Goal: Communication & Community: Answer question/provide support

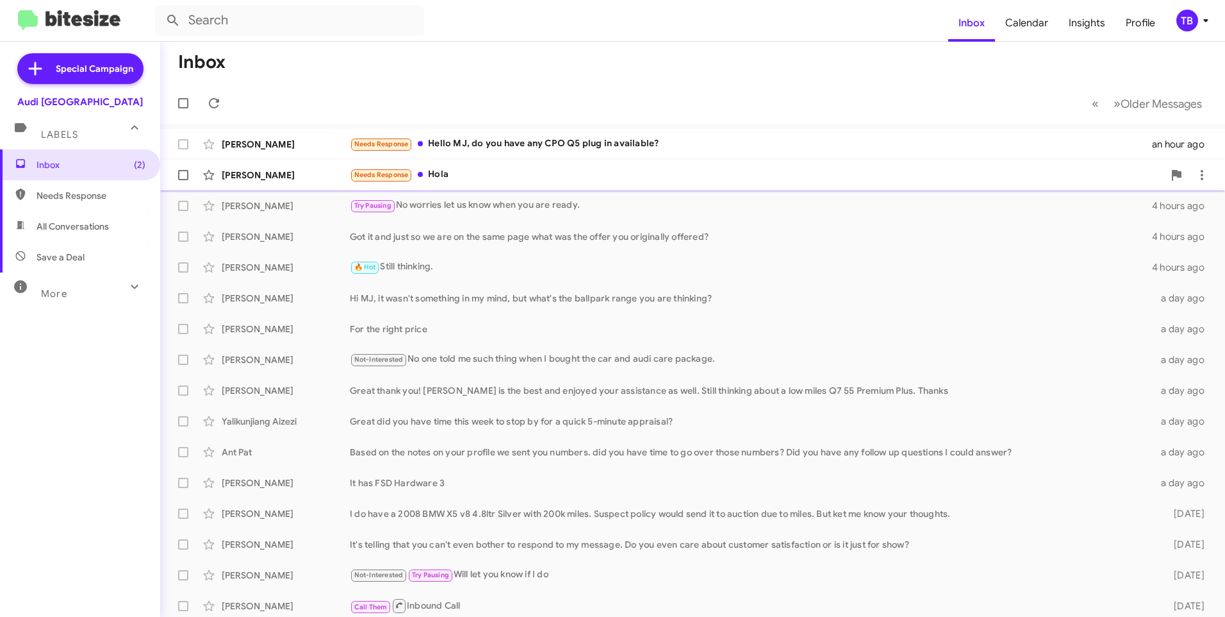
click at [577, 167] on div "Jerico Najar Saenz Needs Response Hola 3 hours ago" at bounding box center [692, 175] width 1045 height 26
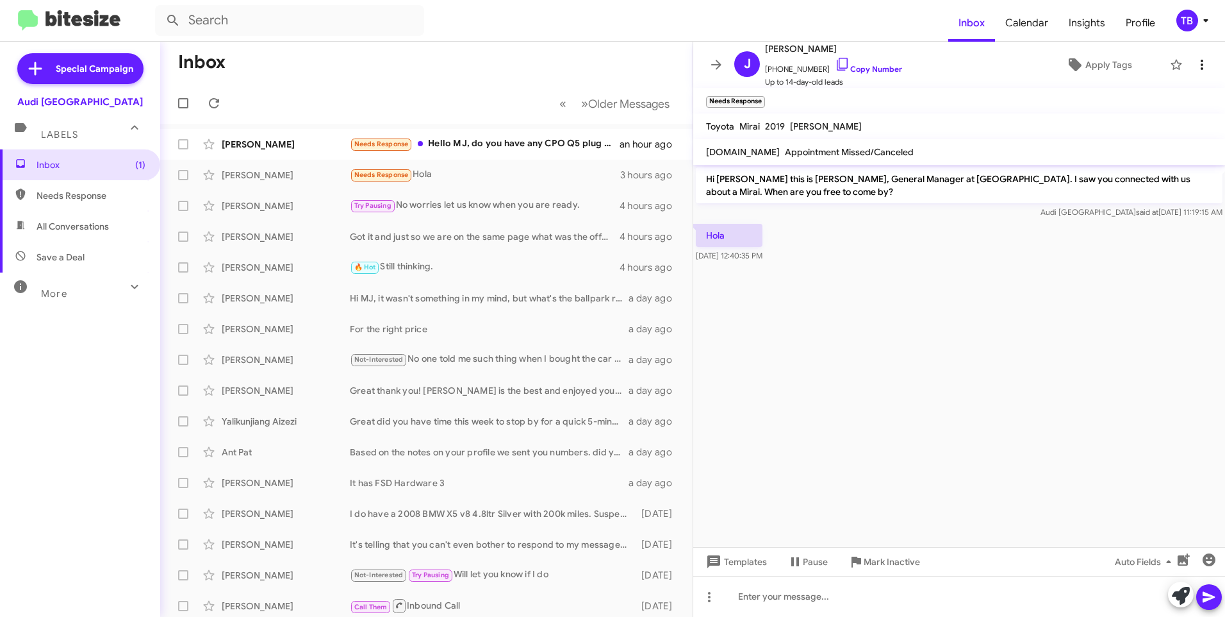
click at [1195, 62] on icon at bounding box center [1202, 64] width 15 height 15
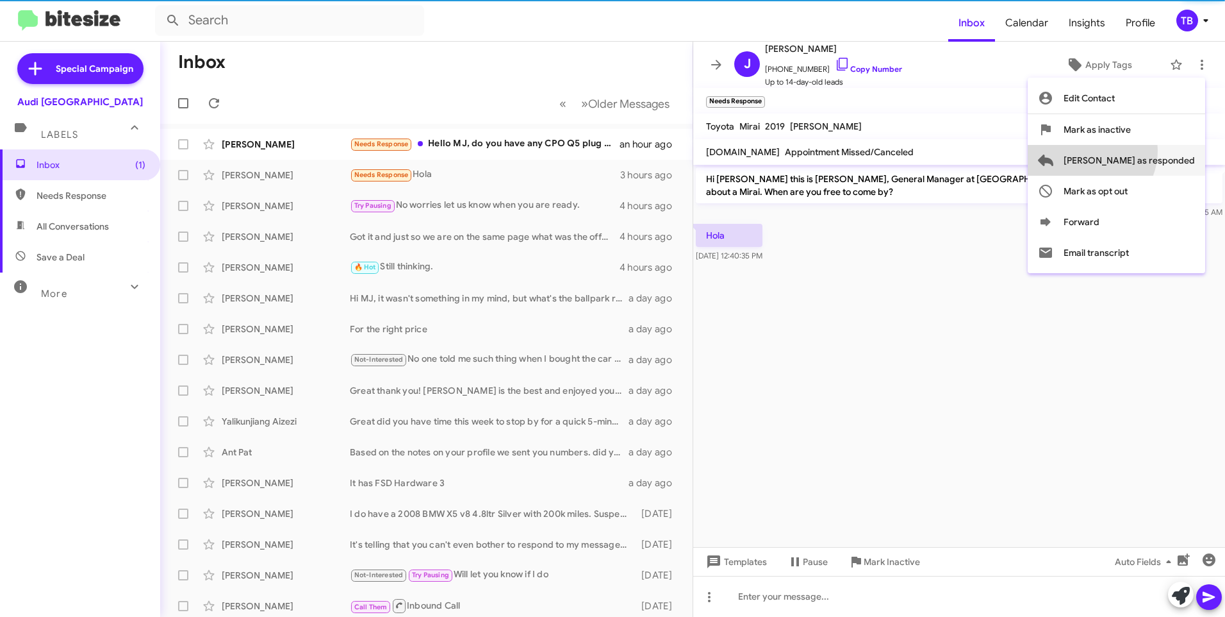
click at [1140, 151] on span "Mark as responded" at bounding box center [1129, 160] width 131 height 31
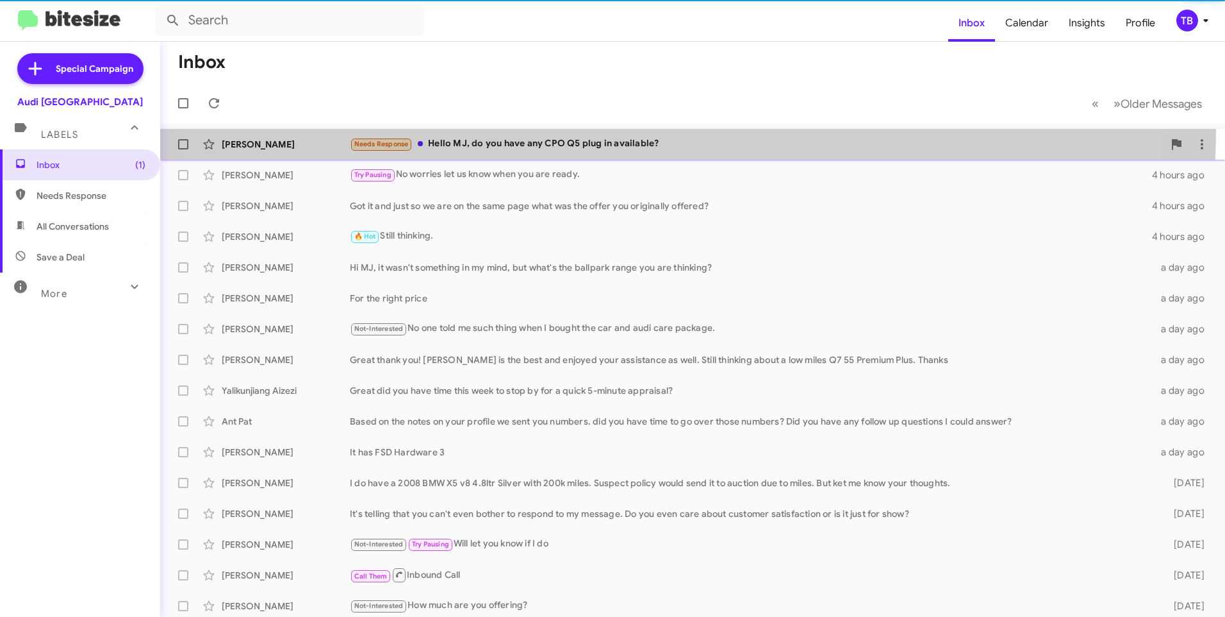
click at [619, 130] on span "Sanjiv Datt Needs Response Hello MJ, do you have any CPO Q5 plug in available? …" at bounding box center [692, 144] width 1065 height 31
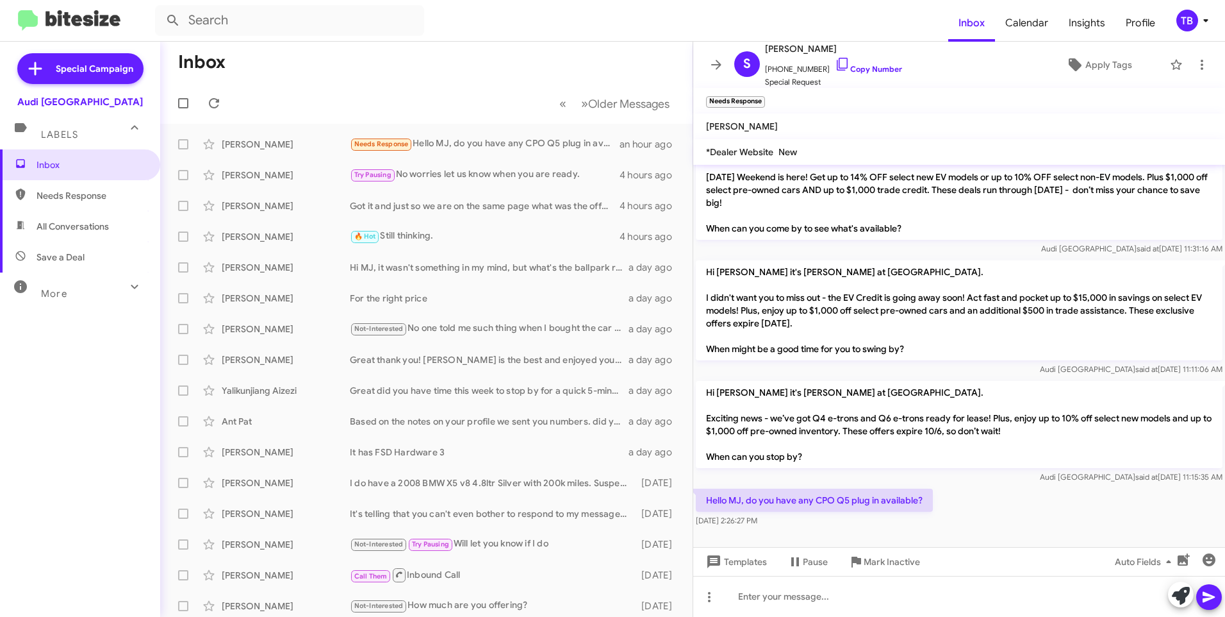
scroll to position [624, 0]
click at [944, 595] on div at bounding box center [959, 596] width 532 height 41
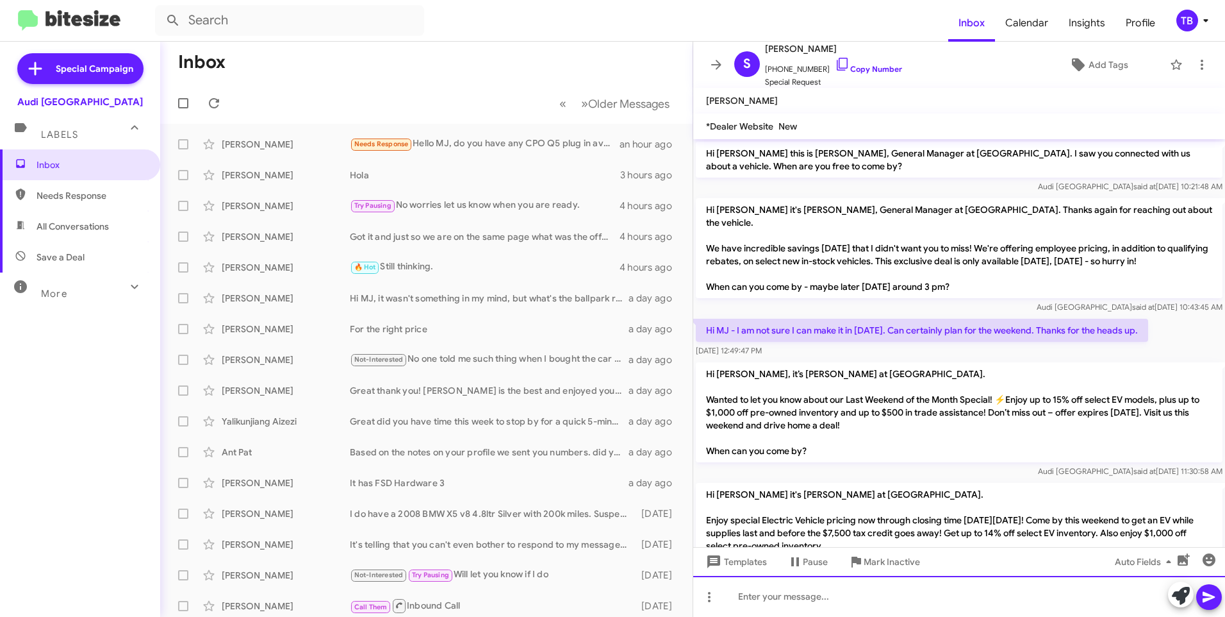
click at [963, 613] on div at bounding box center [959, 596] width 532 height 41
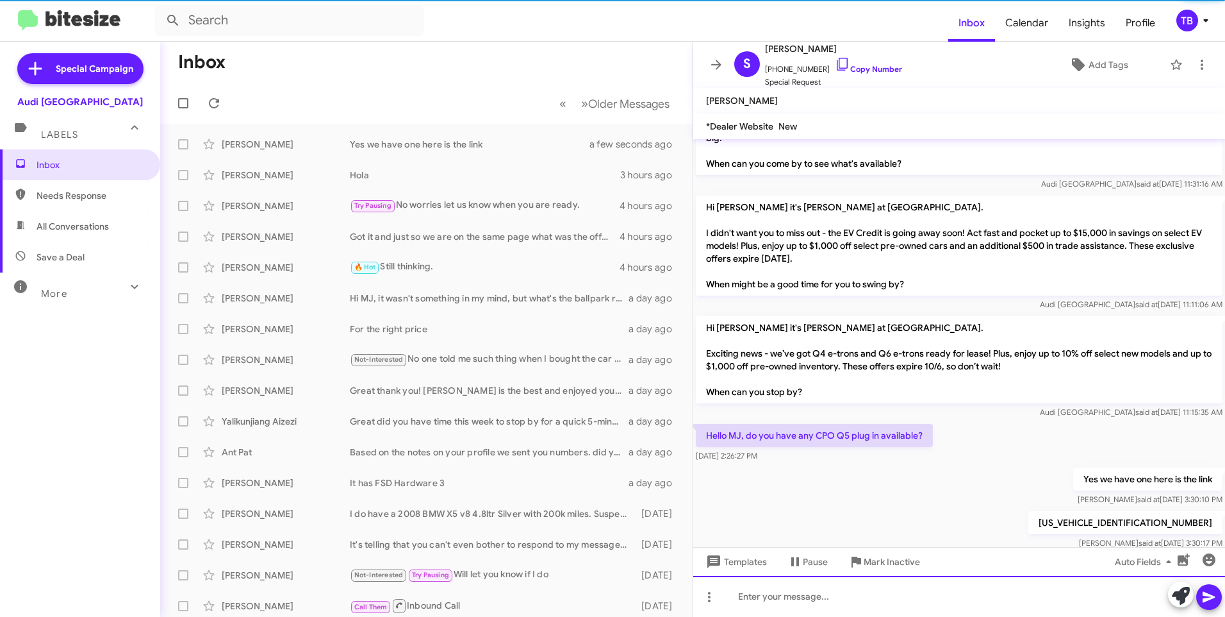
scroll to position [692, 0]
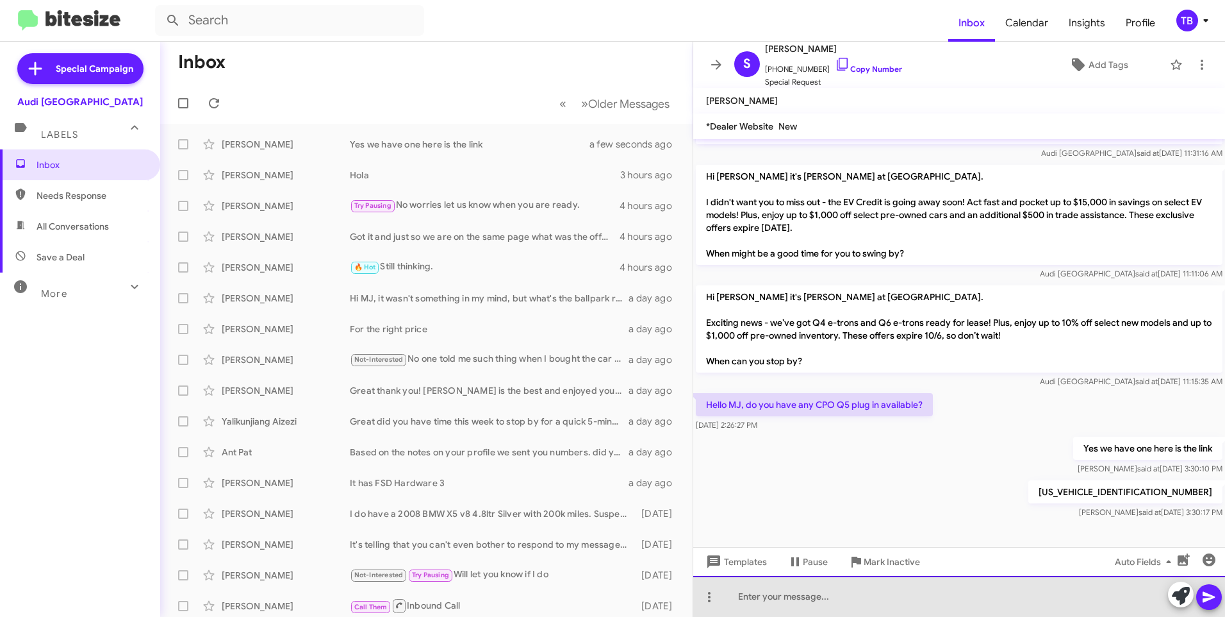
click at [799, 593] on div at bounding box center [959, 596] width 532 height 41
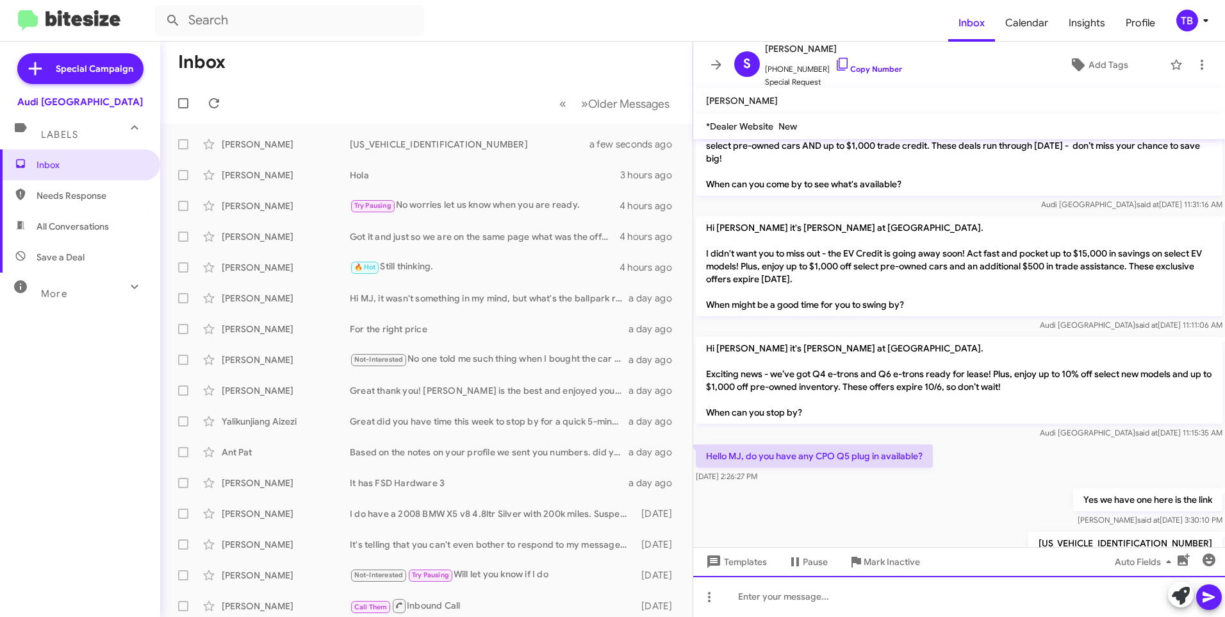
scroll to position [739, 0]
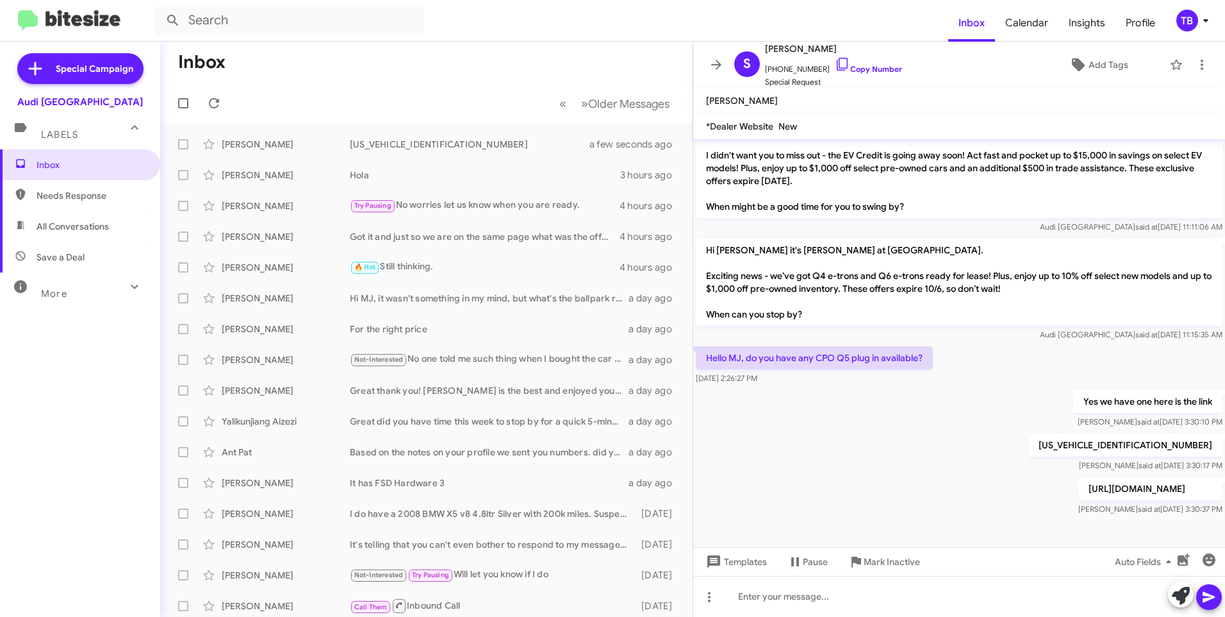
click at [1079, 477] on p "https://audipaloalto.max.auto/board/NjhlODM3NWJkNmEwYmFjZDI1ZDVhNDRh" at bounding box center [1151, 488] width 144 height 23
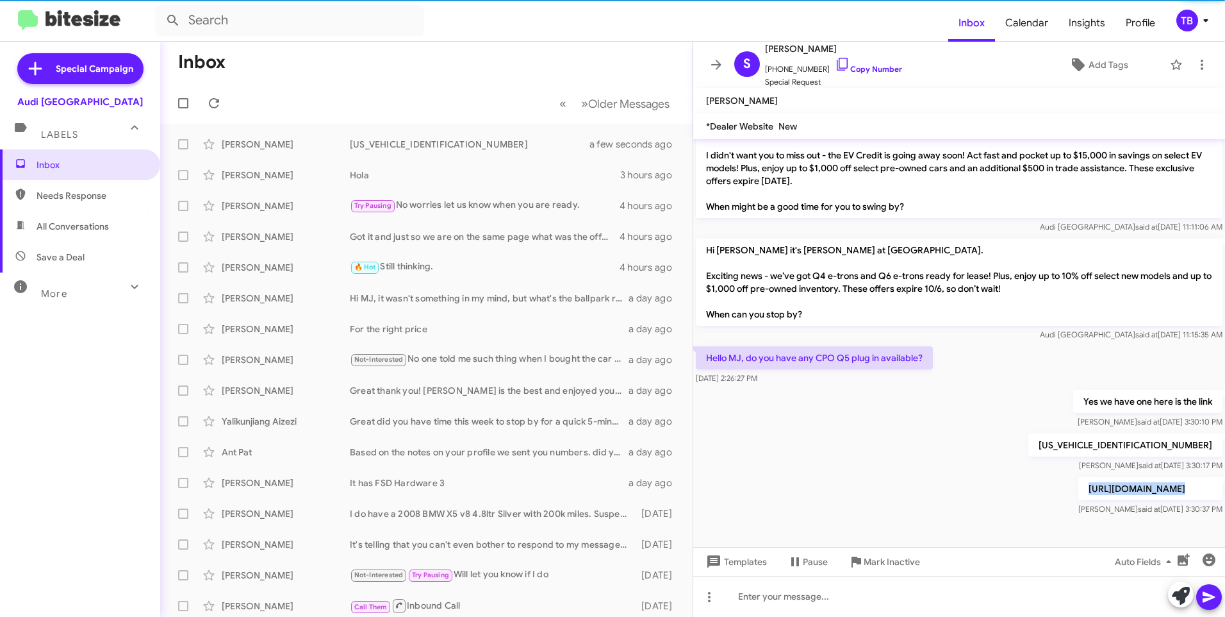
click at [1079, 477] on p "https://audipaloalto.max.auto/board/NjhlODM3NWJkNmEwYmFjZDI1ZDVhNDRh" at bounding box center [1151, 488] width 144 height 23
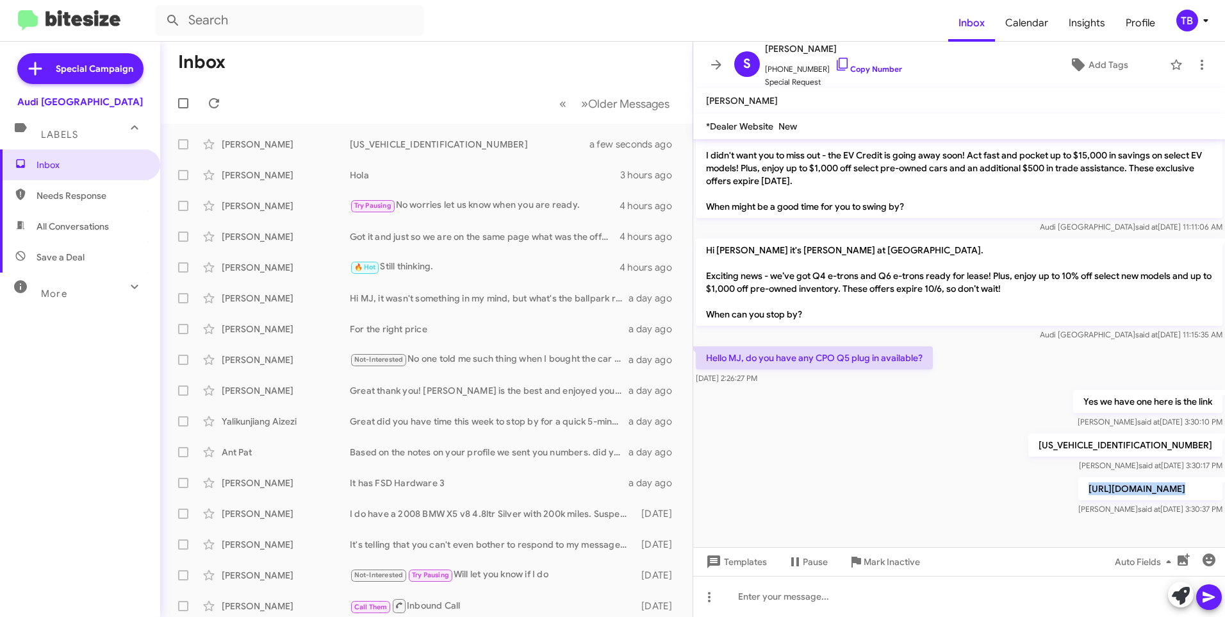
click at [1079, 477] on p "https://audipaloalto.max.auto/board/NjhlODM3NWJkNmEwYmFjZDI1ZDVhNDRh" at bounding box center [1151, 488] width 144 height 23
click at [824, 434] on div "WA1E2AFYXS2028831 Thomas said at Oct 9, 2025, 3:30:17 PM" at bounding box center [959, 453] width 532 height 44
click at [806, 603] on div at bounding box center [959, 596] width 532 height 41
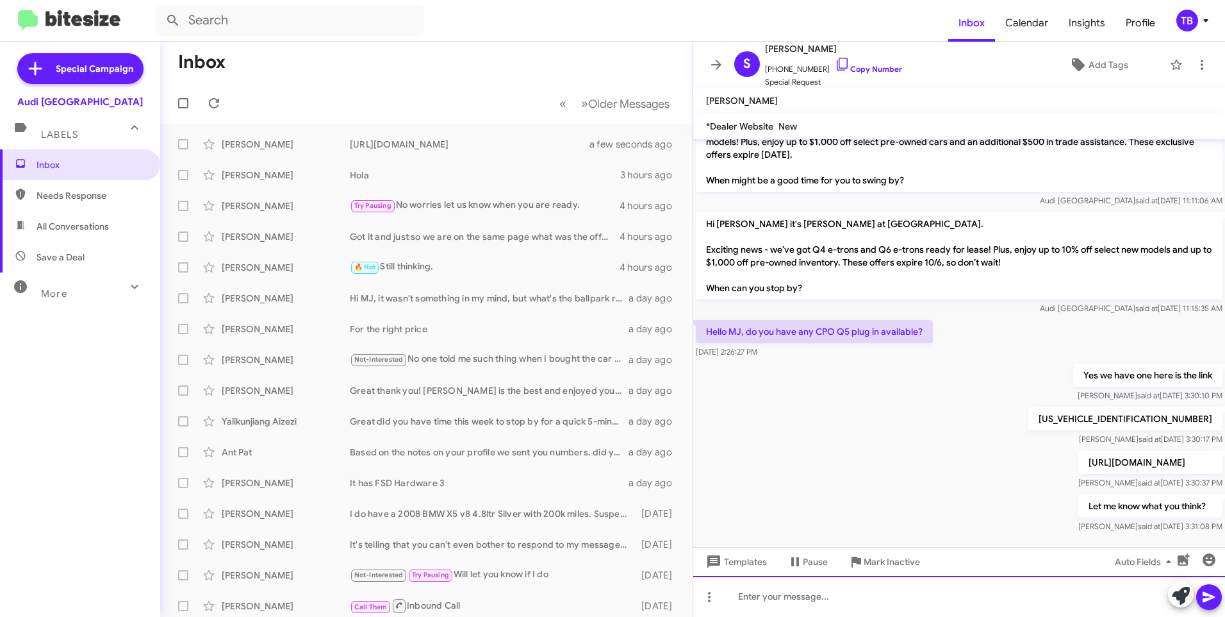
scroll to position [786, 0]
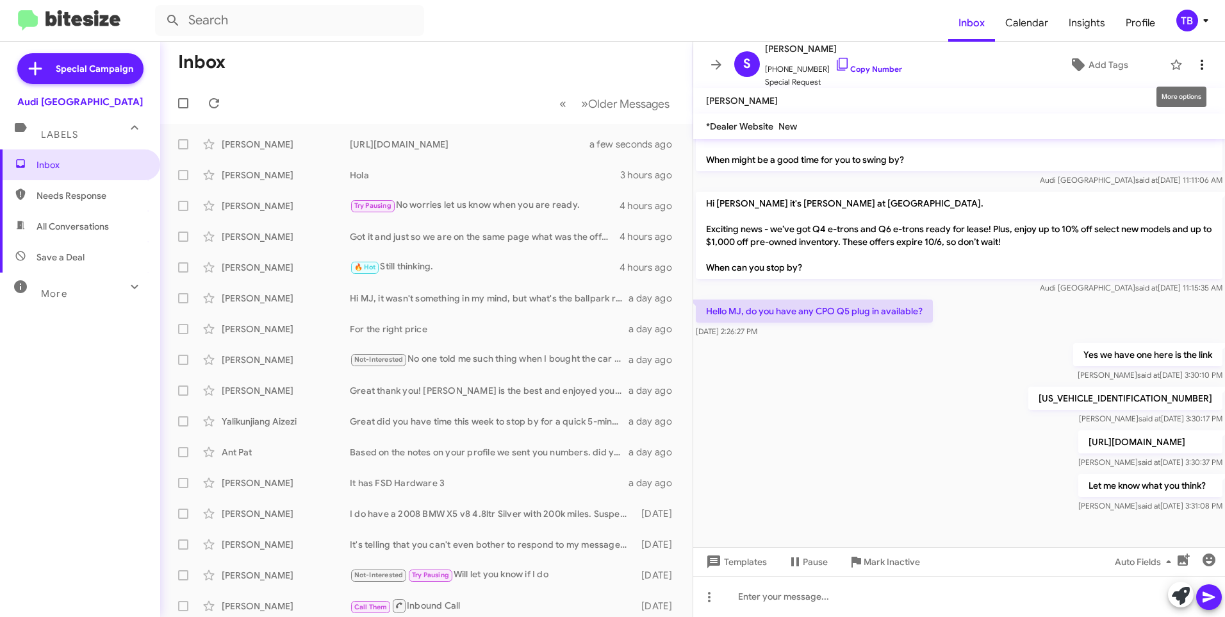
click at [1199, 61] on icon at bounding box center [1202, 64] width 15 height 15
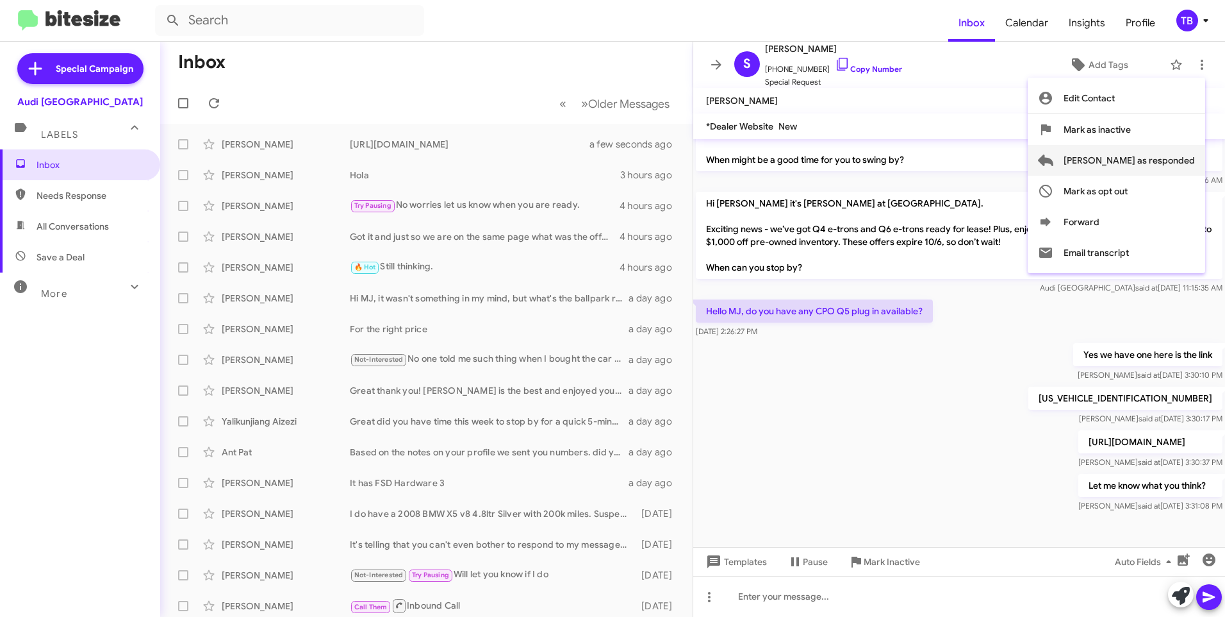
click at [1143, 163] on span "Mark as responded" at bounding box center [1129, 160] width 131 height 31
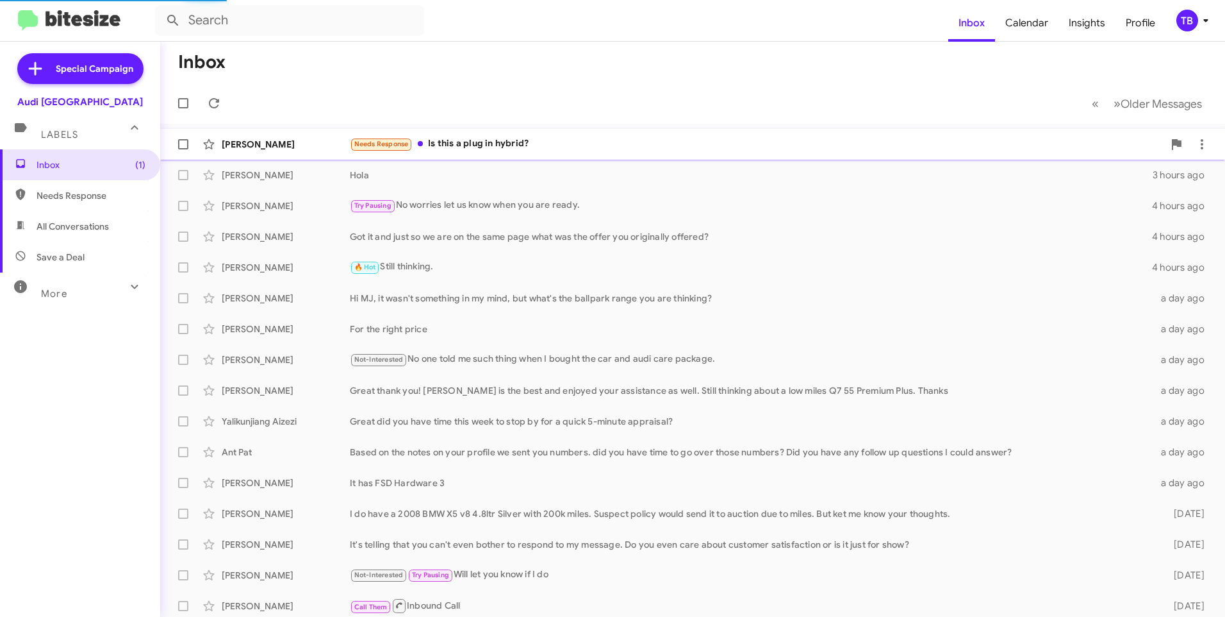
click at [572, 159] on span "Sanjiv Datt Needs Response Is this a plug in hybrid? 2 minutes ago" at bounding box center [692, 144] width 1065 height 31
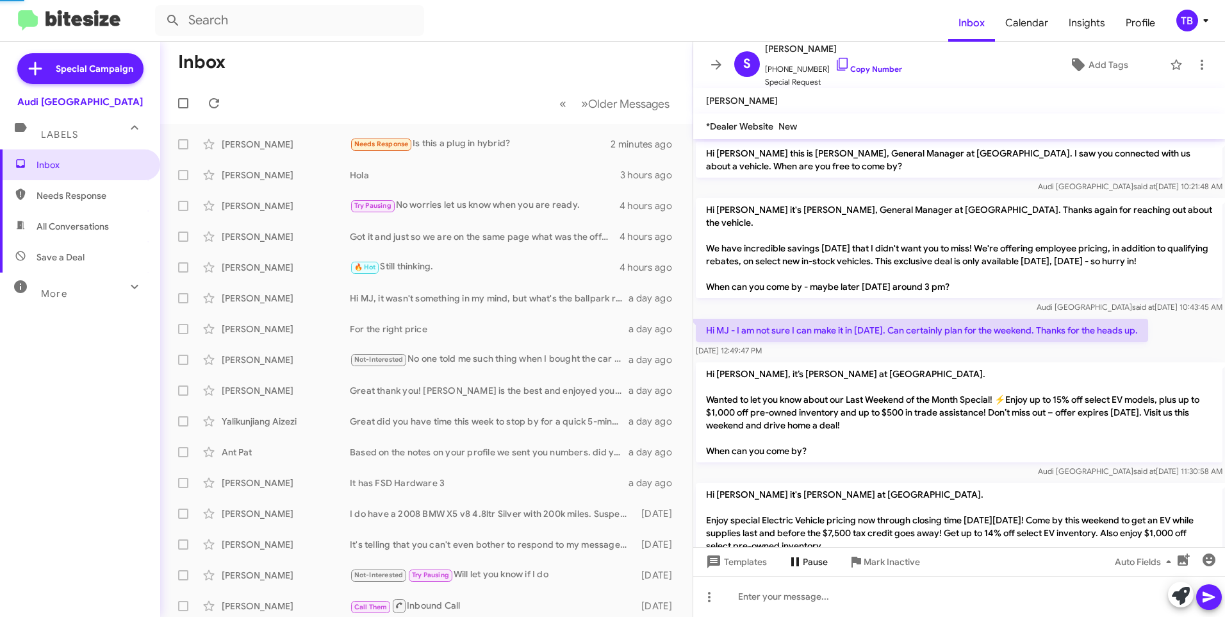
scroll to position [833, 0]
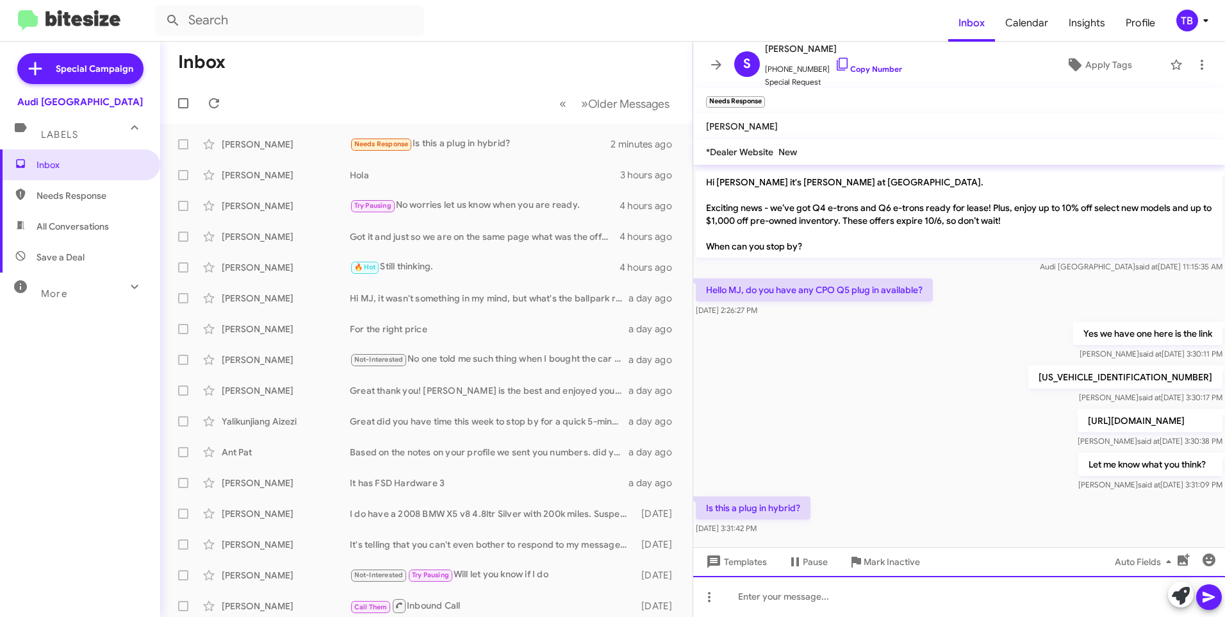
click at [917, 615] on div at bounding box center [959, 596] width 532 height 41
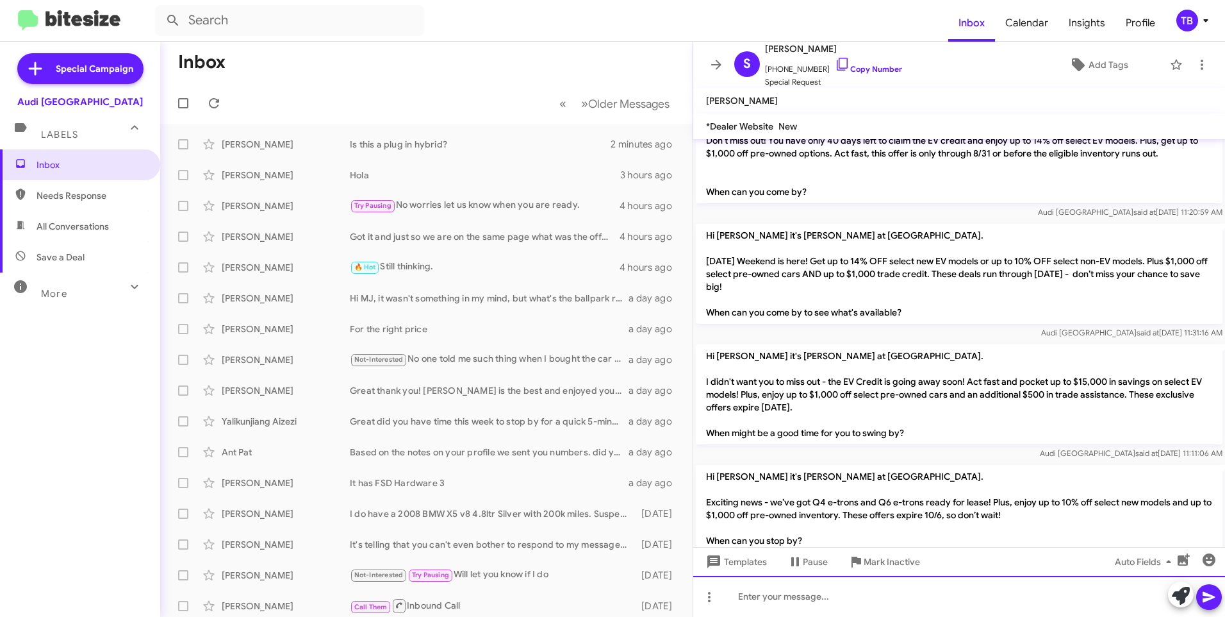
scroll to position [879, 0]
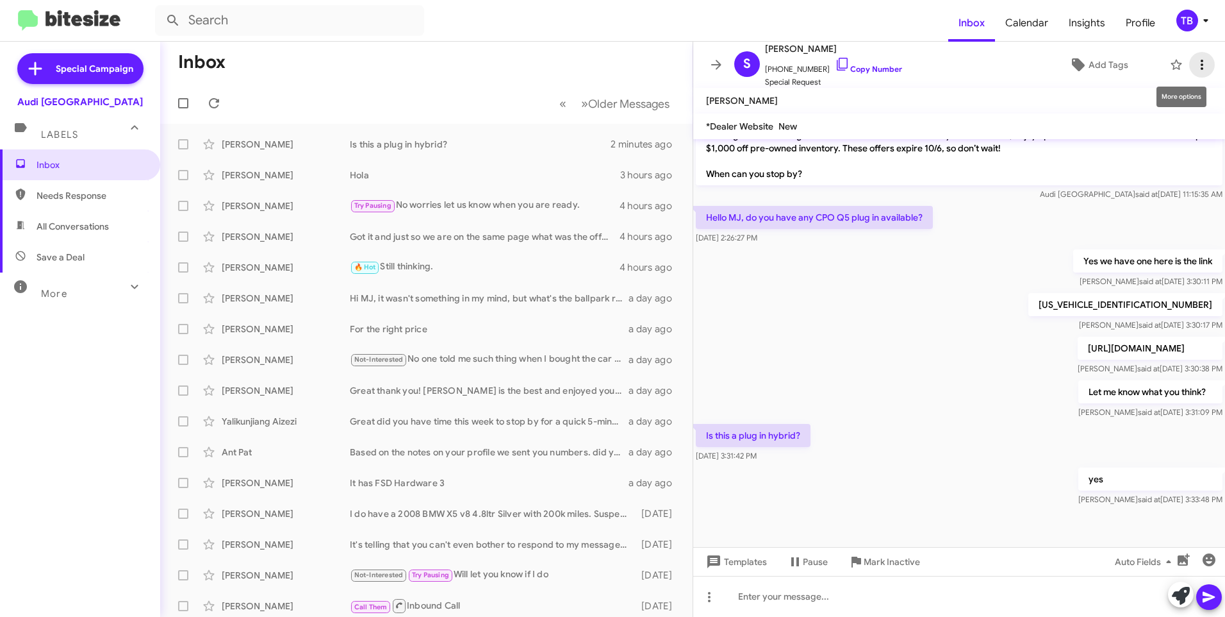
click at [1198, 71] on icon at bounding box center [1202, 64] width 15 height 15
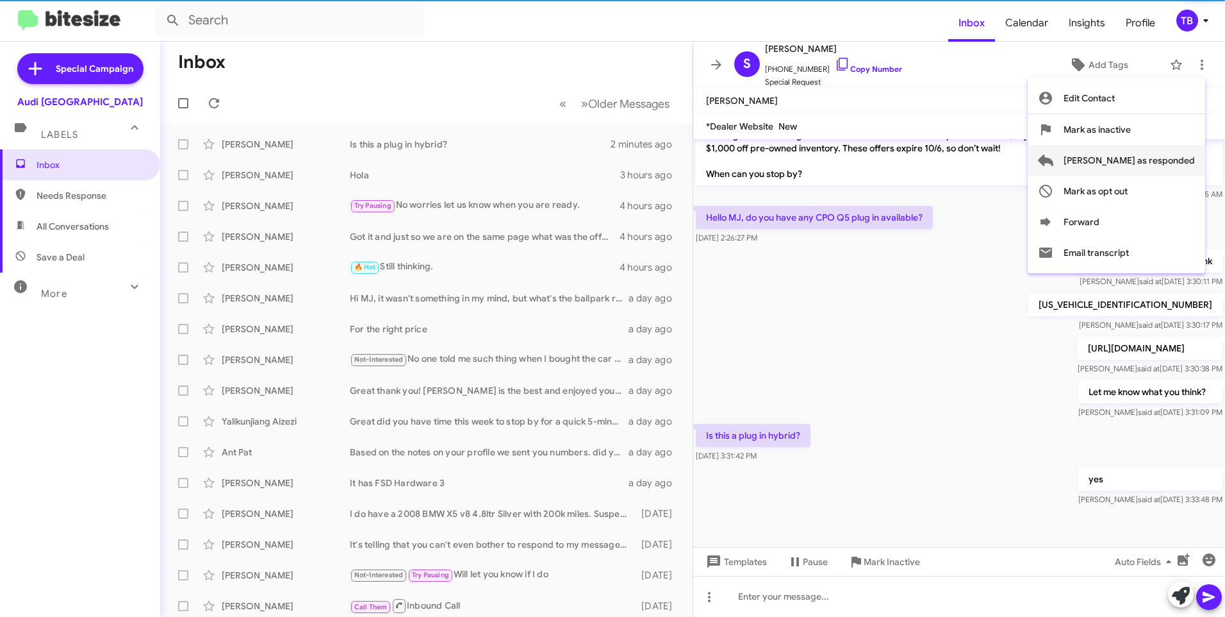
click at [1166, 154] on span "Mark as responded" at bounding box center [1129, 160] width 131 height 31
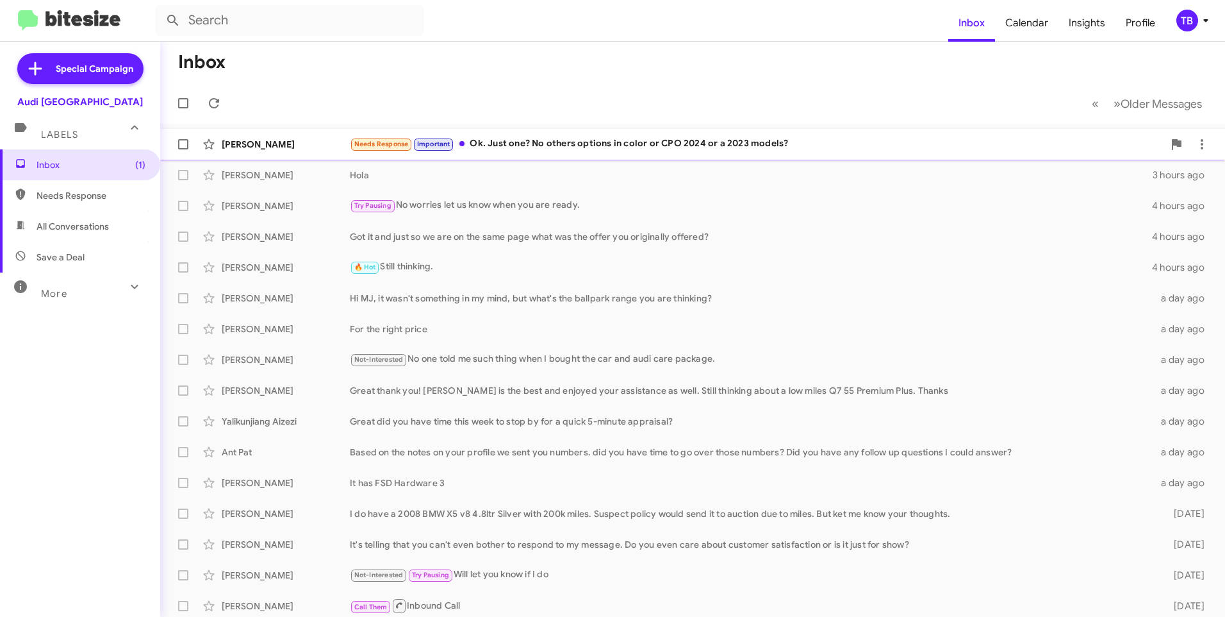
click at [617, 148] on div "Needs Response Important Ok. Just one? No others options in color or CPO 2024 o…" at bounding box center [757, 144] width 814 height 15
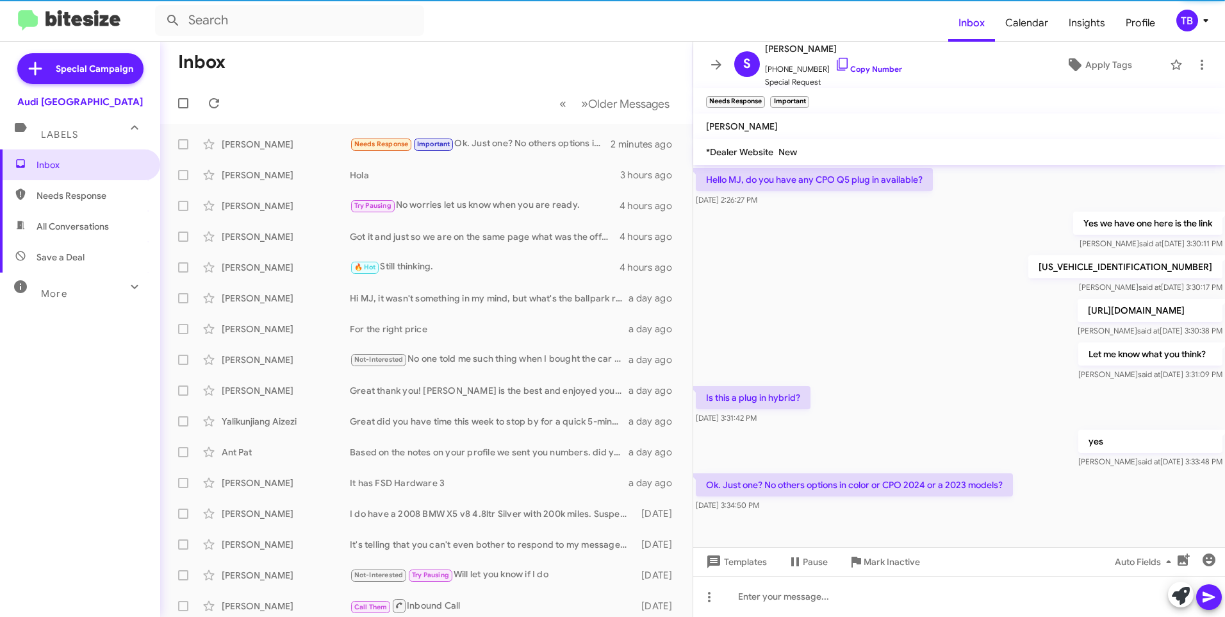
scroll to position [952, 0]
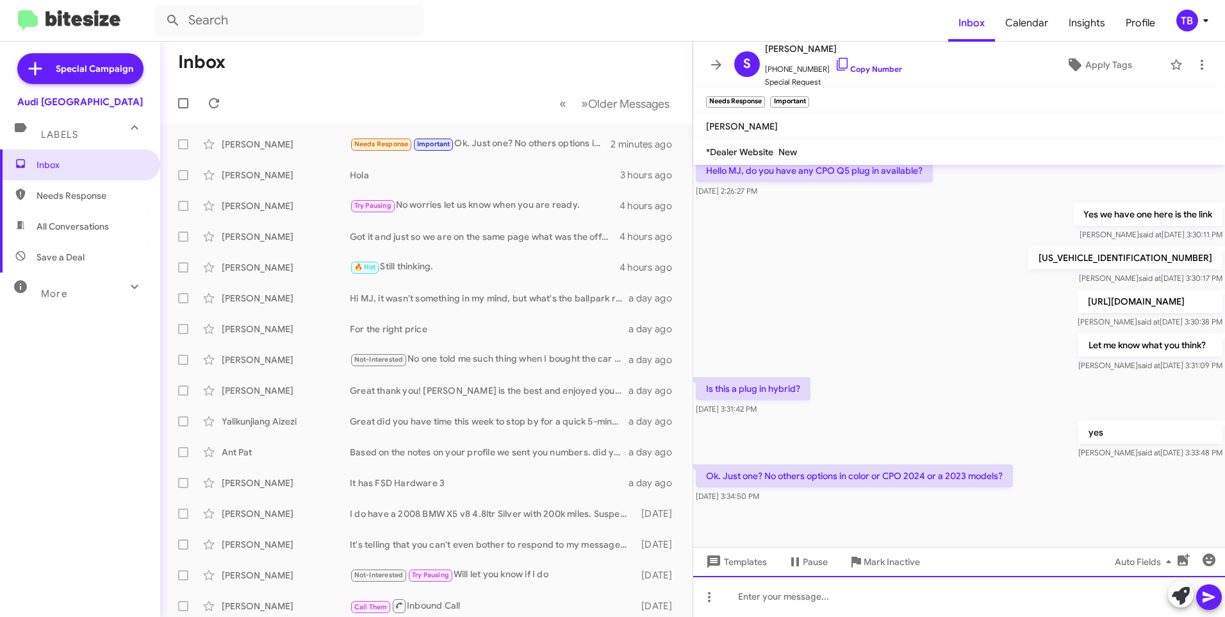
click at [956, 607] on div at bounding box center [959, 596] width 532 height 41
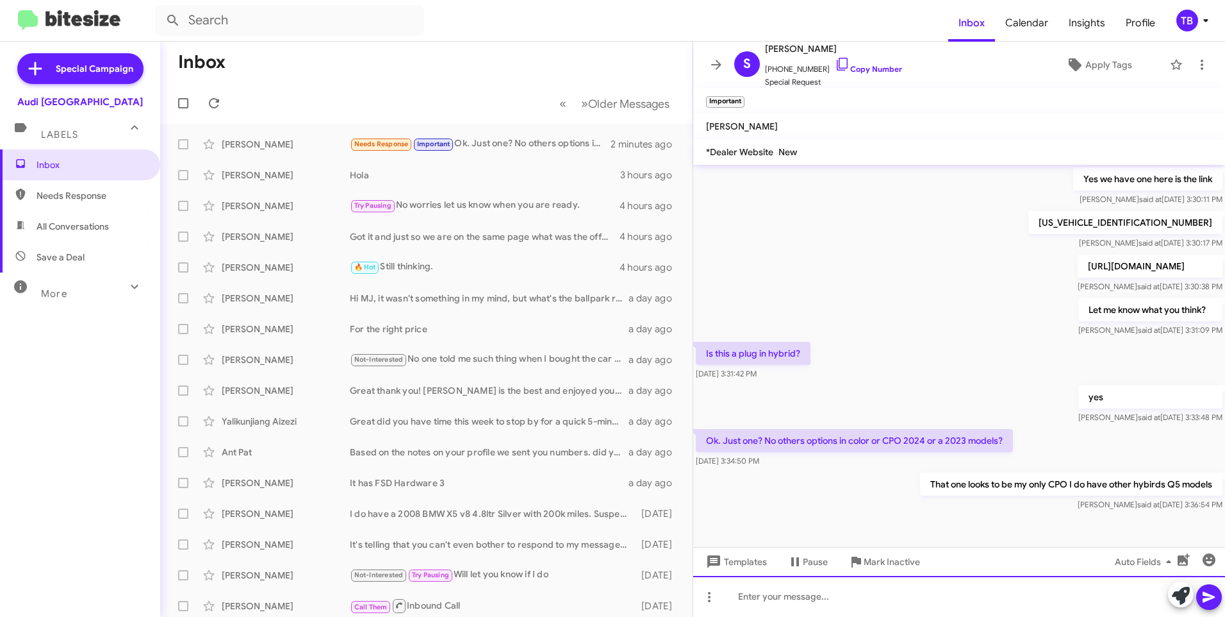
scroll to position [999, 0]
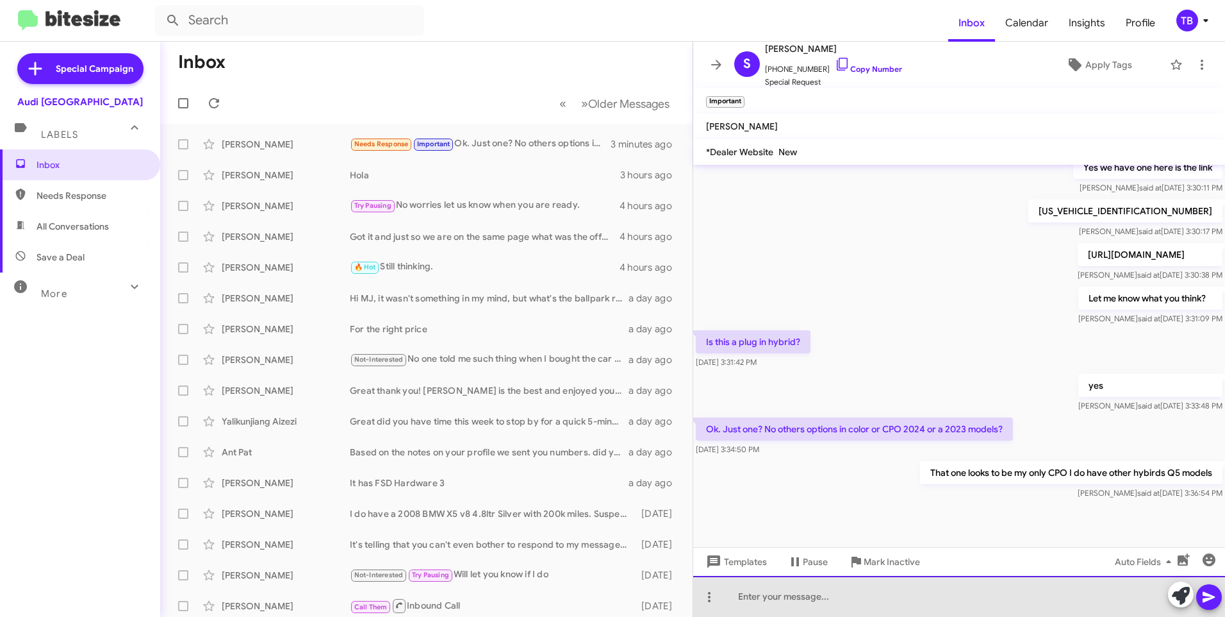
click at [981, 599] on div at bounding box center [959, 596] width 532 height 41
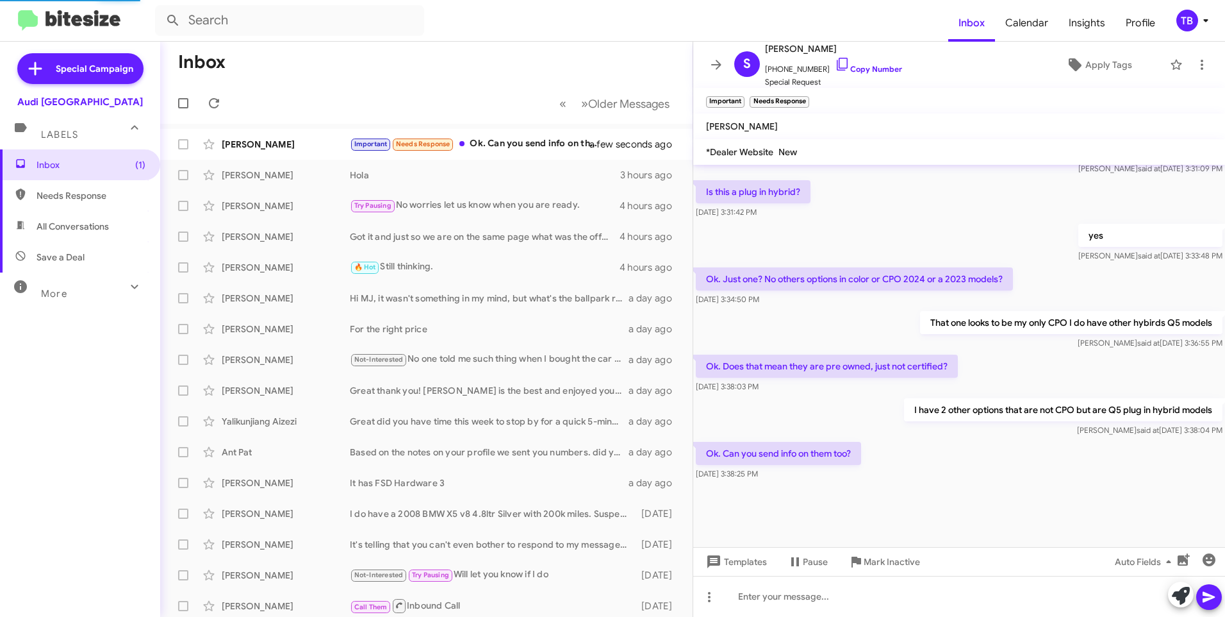
scroll to position [1079, 0]
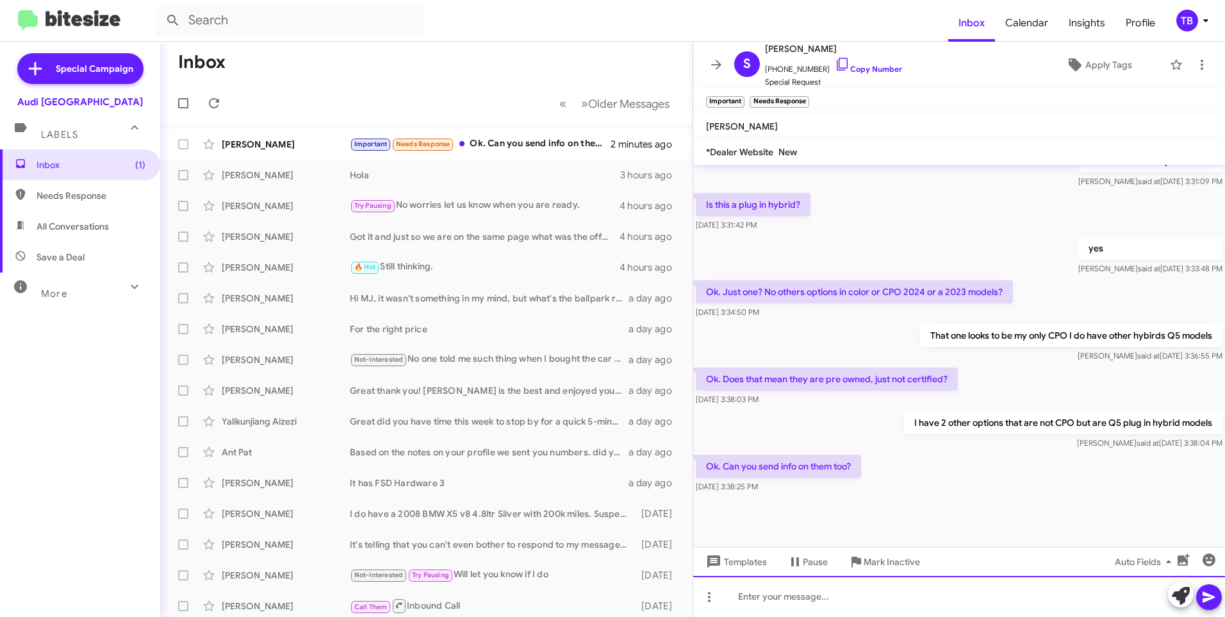
click at [778, 596] on div at bounding box center [959, 596] width 532 height 41
click at [977, 597] on div "Sure here you are, I just added the 2 extra ones to the CPo so you can see" at bounding box center [959, 596] width 532 height 41
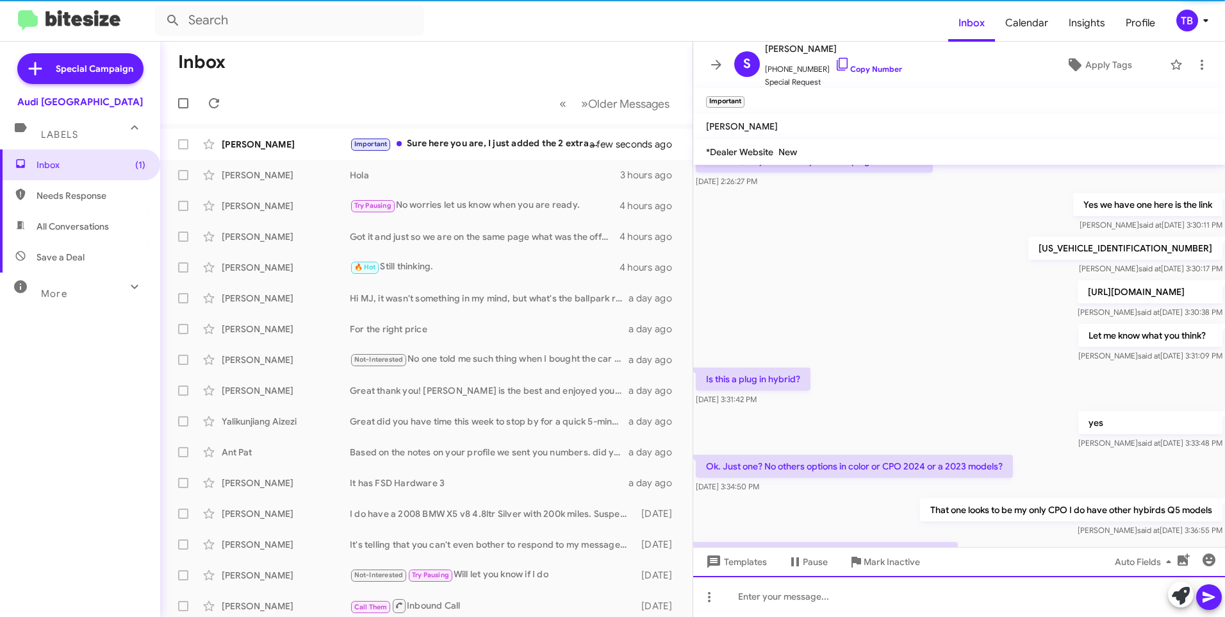
scroll to position [1233, 0]
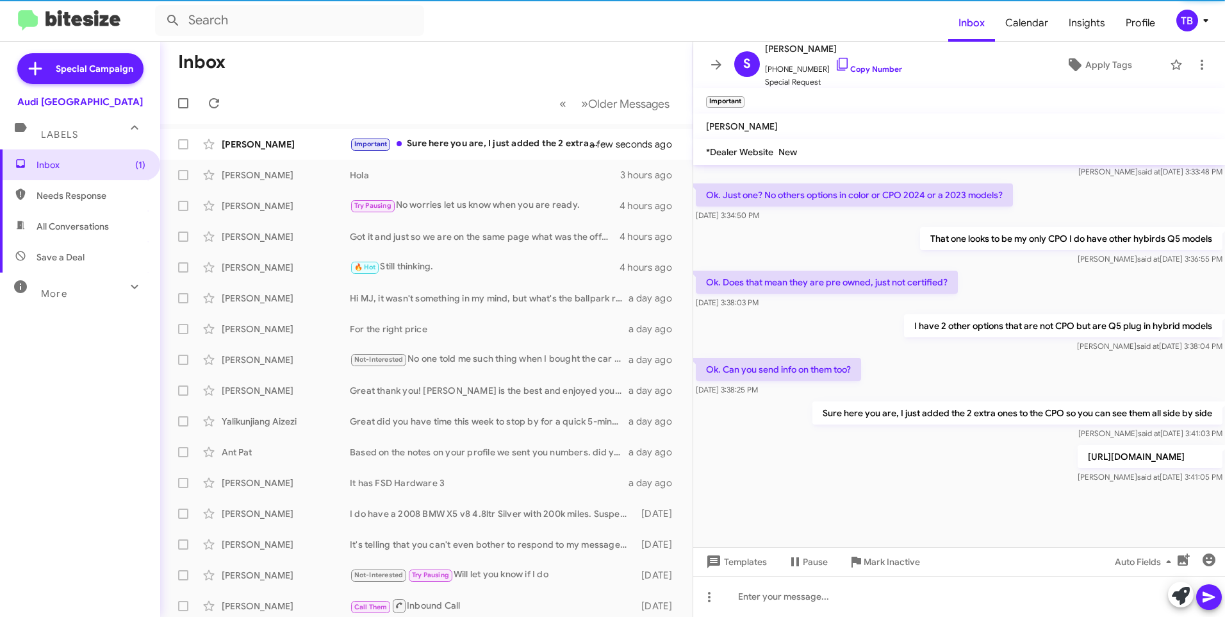
click at [1078, 449] on p "https://audipaloalto.max.auto/board/NjhlODM5YWJkYTQ2MGQyOGZmMjRmOGI1" at bounding box center [1150, 456] width 145 height 23
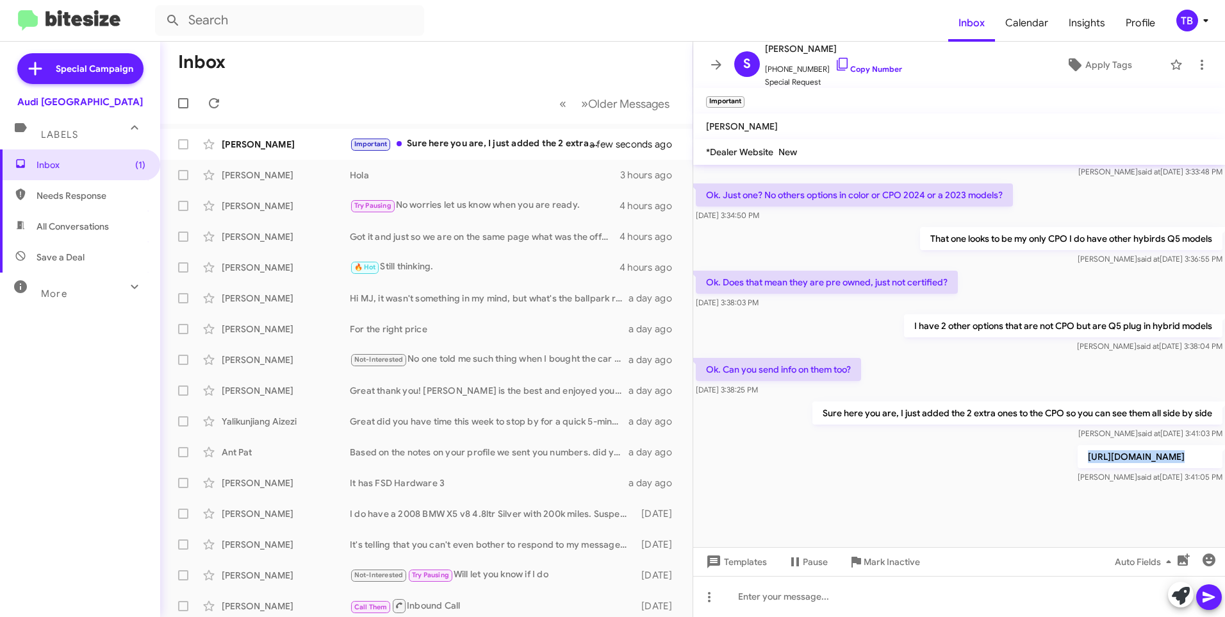
click at [1078, 449] on p "https://audipaloalto.max.auto/board/NjhlODM5YWJkYTQ2MGQyOGZmMjRmOGI1" at bounding box center [1150, 456] width 145 height 23
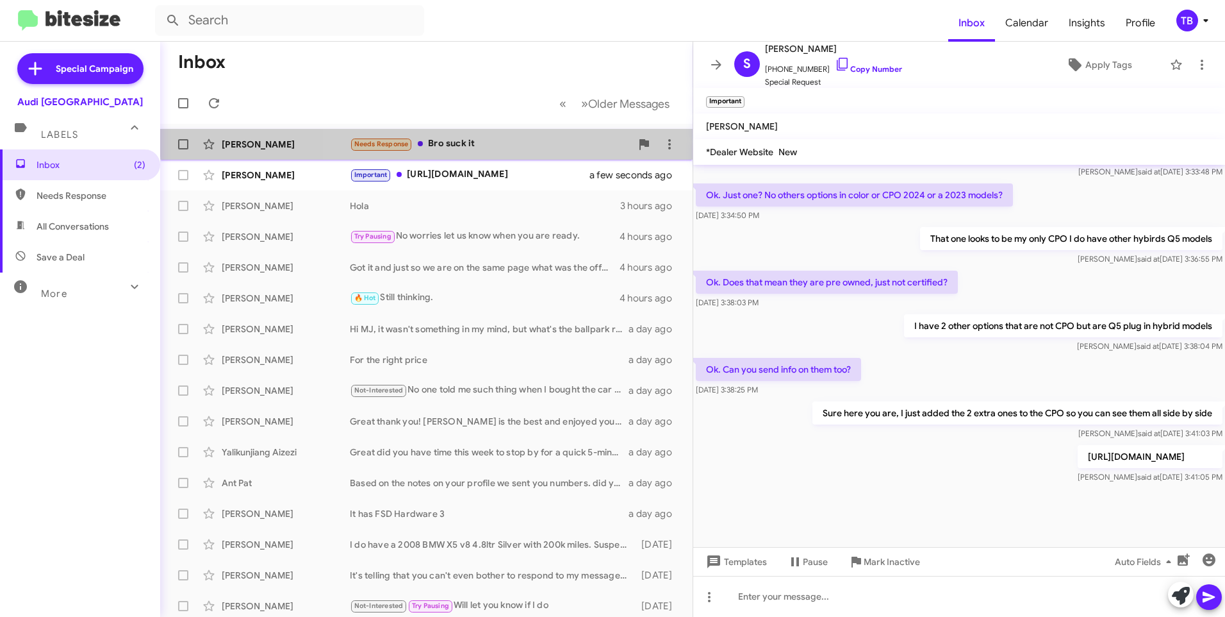
click at [506, 137] on div "Needs Response Bro suck it" at bounding box center [490, 144] width 281 height 15
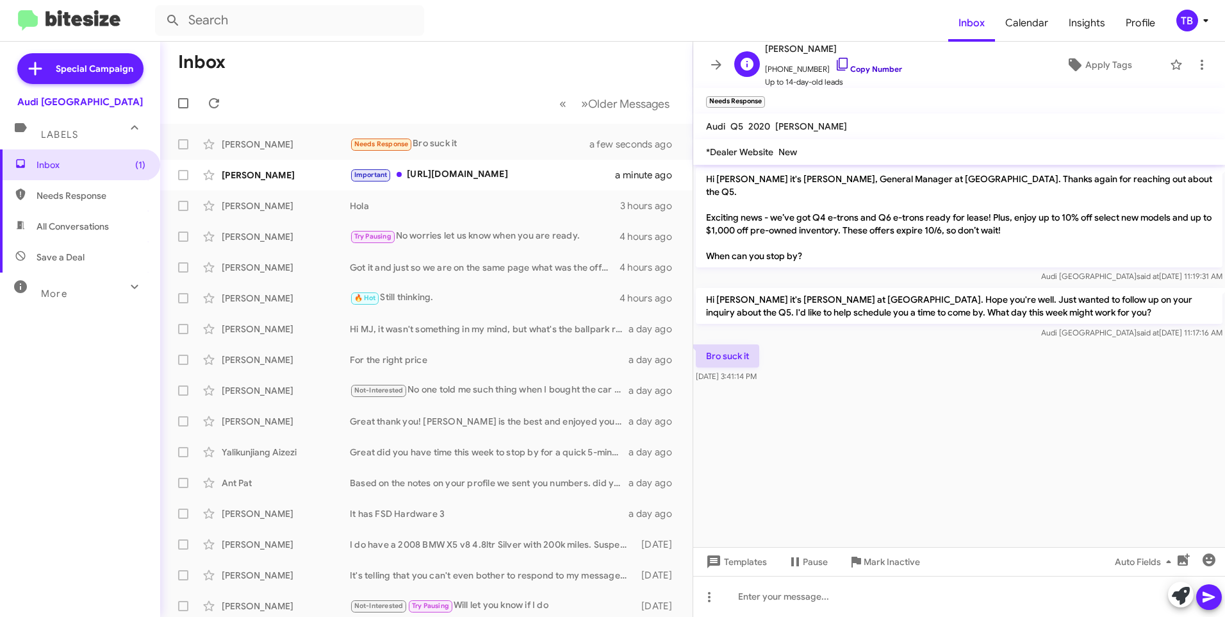
click at [835, 60] on icon at bounding box center [842, 63] width 15 height 15
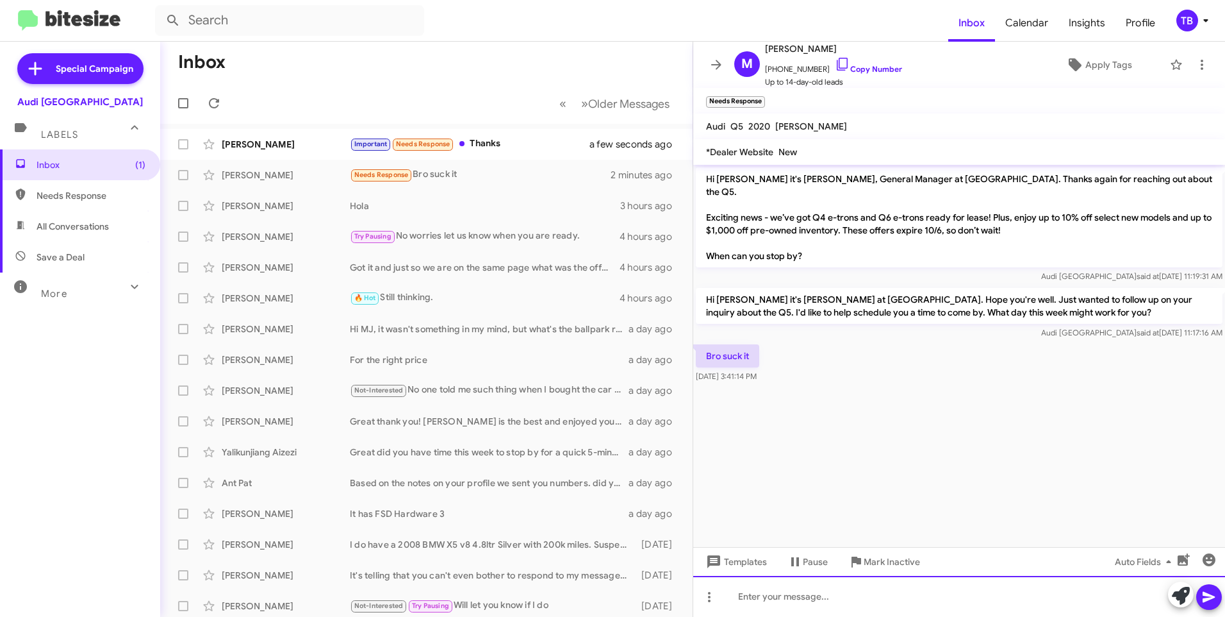
click at [780, 598] on div at bounding box center [959, 596] width 532 height 41
click at [752, 595] on div "NO worries I will put you down as not interested." at bounding box center [959, 596] width 532 height 41
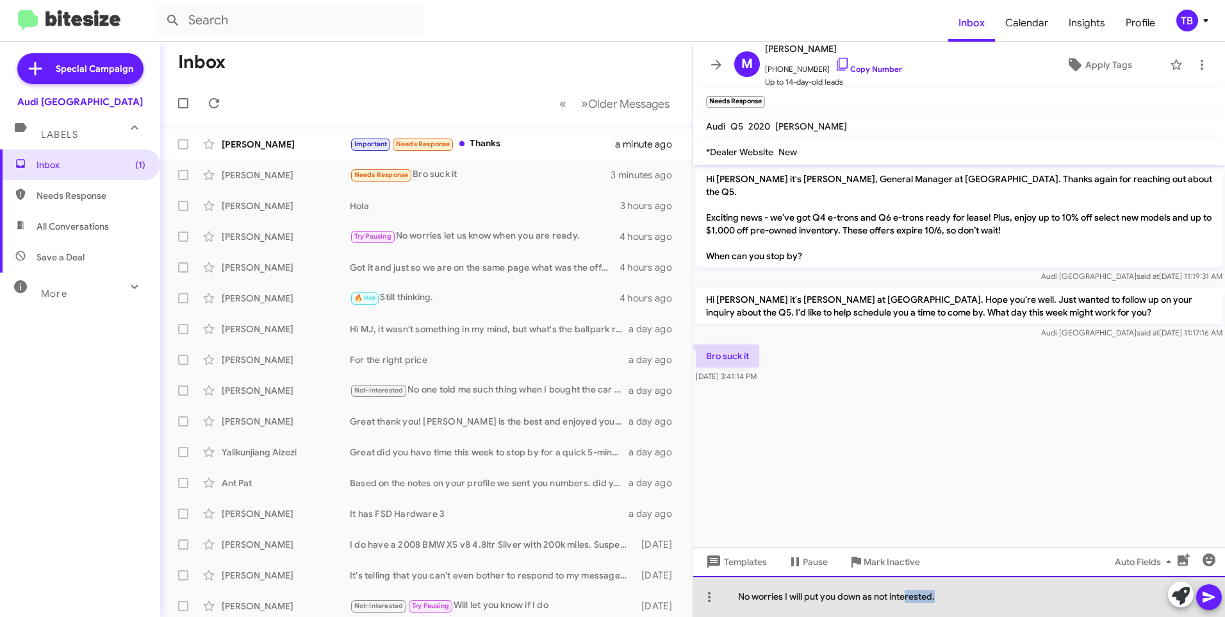
drag, startPoint x: 954, startPoint y: 600, endPoint x: 906, endPoint y: 598, distance: 48.7
click at [906, 598] on div "No worries I will put you down as not interested." at bounding box center [959, 596] width 532 height 41
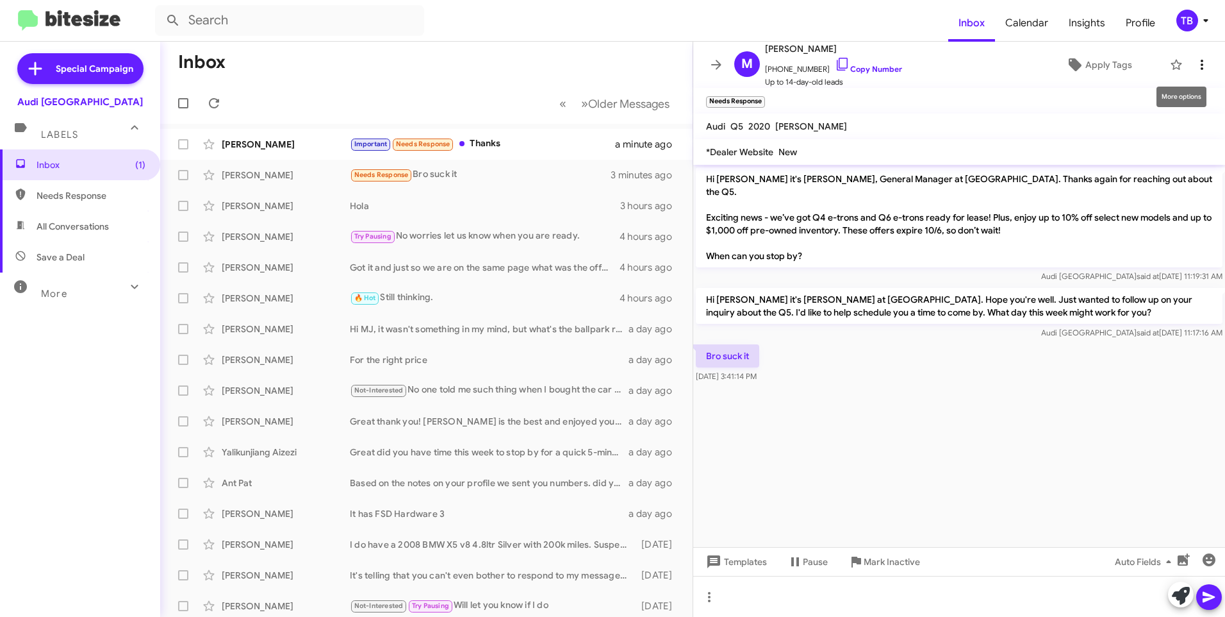
click at [1195, 62] on icon at bounding box center [1202, 64] width 15 height 15
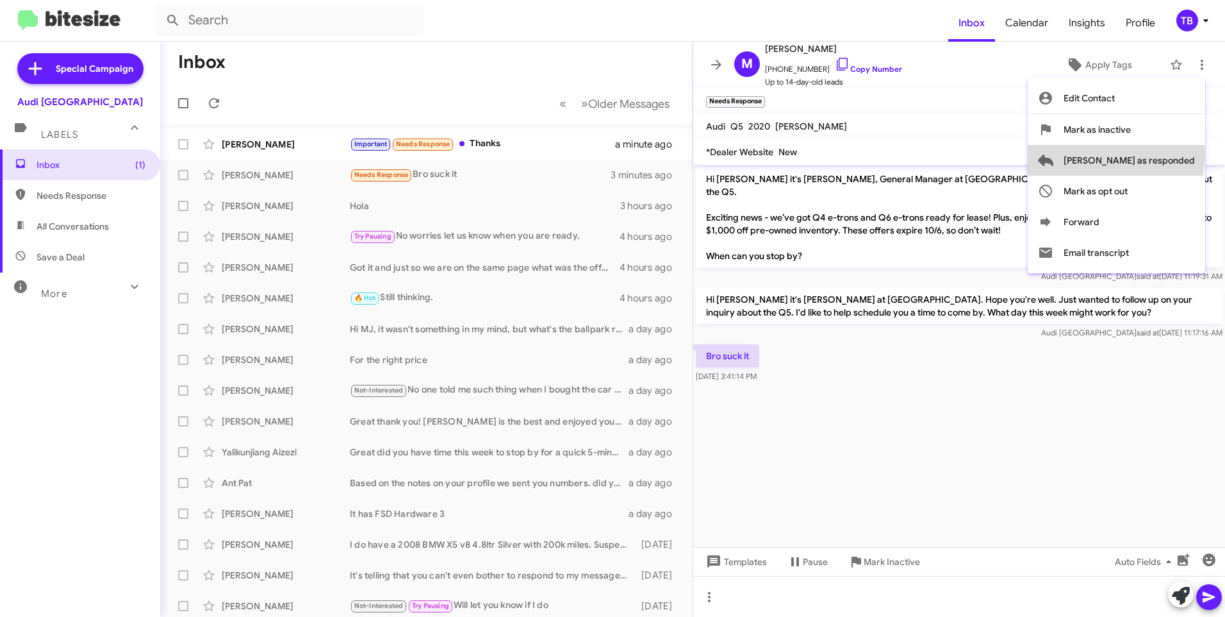
click at [1167, 153] on span "Mark as responded" at bounding box center [1129, 160] width 131 height 31
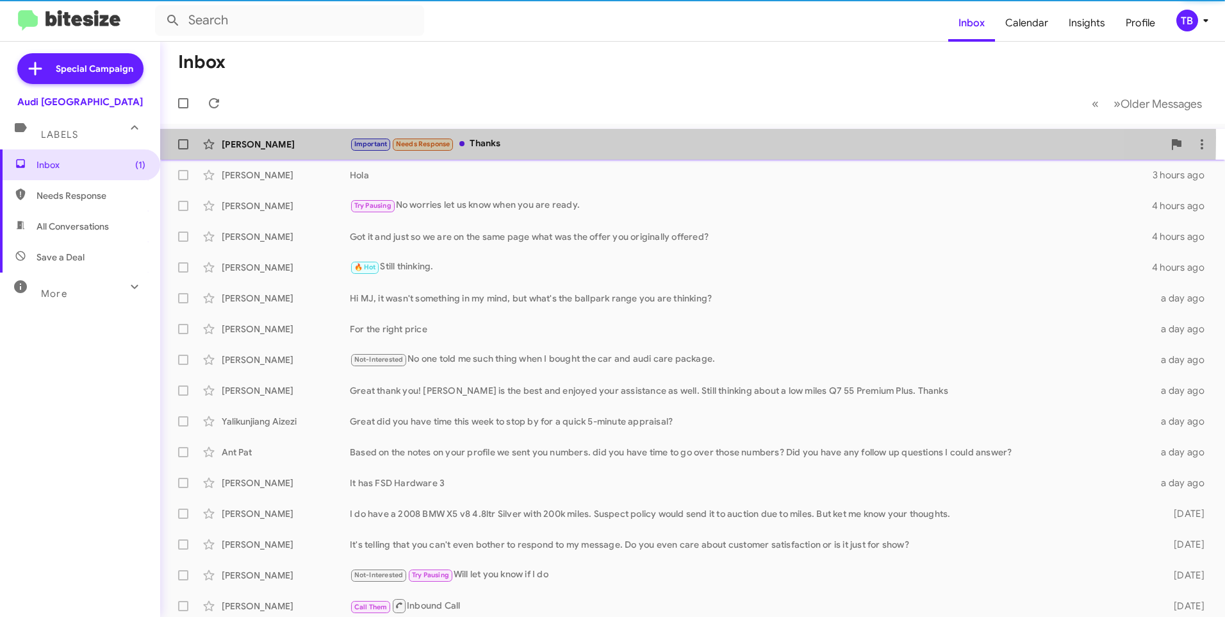
click at [519, 137] on div "Important Needs Response Thanks" at bounding box center [757, 144] width 814 height 15
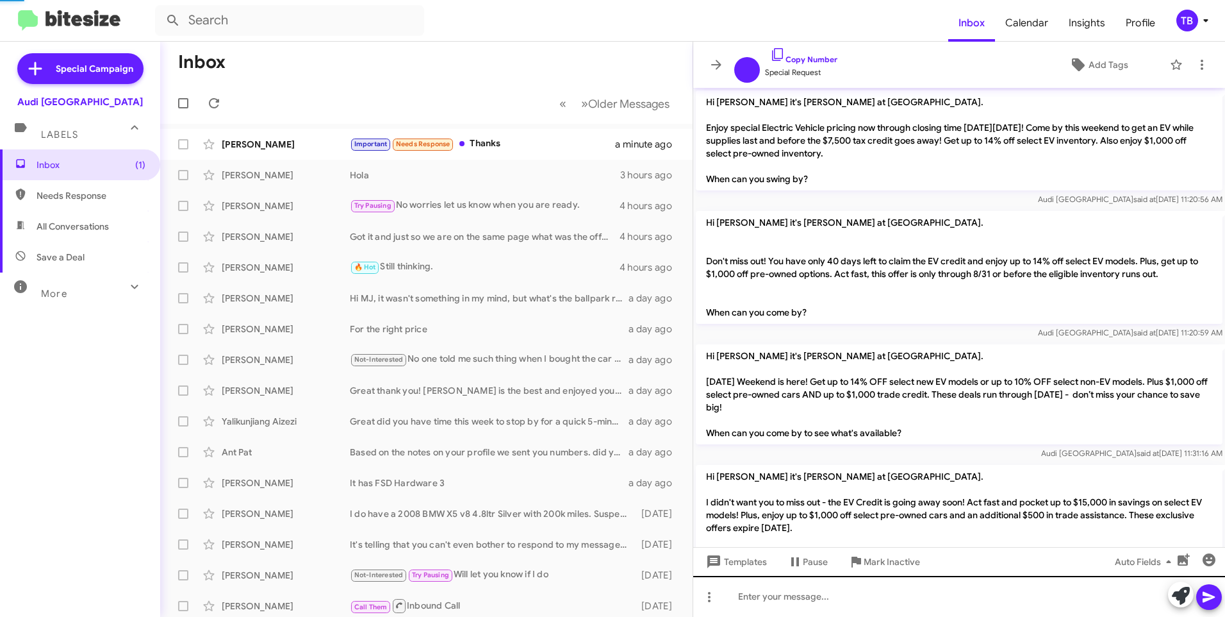
scroll to position [861, 0]
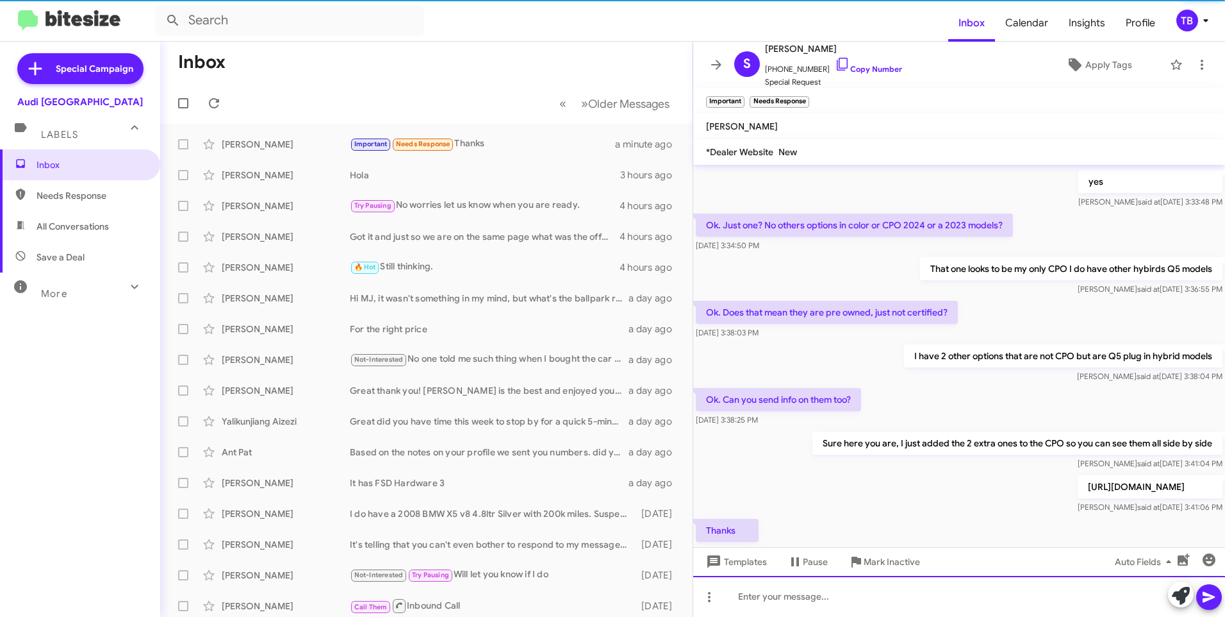
click at [840, 616] on html "Inbox Calendar Insights Profile TB Special Campaign Audi Palo Alto Labels Inbox…" at bounding box center [612, 308] width 1225 height 617
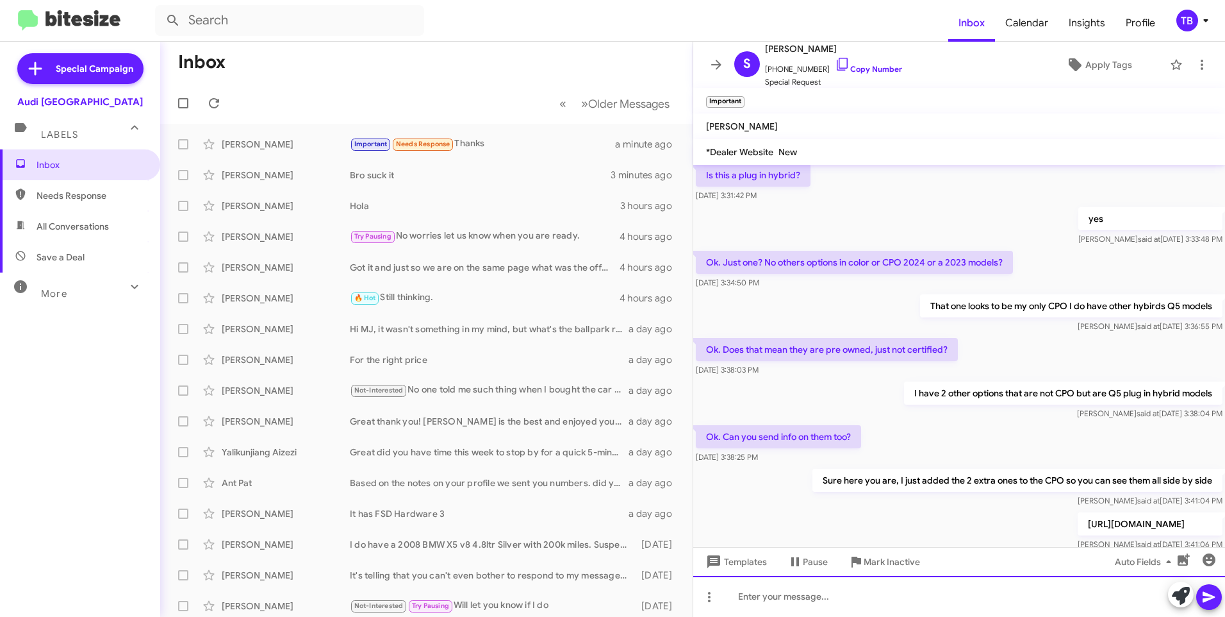
scroll to position [1450, 0]
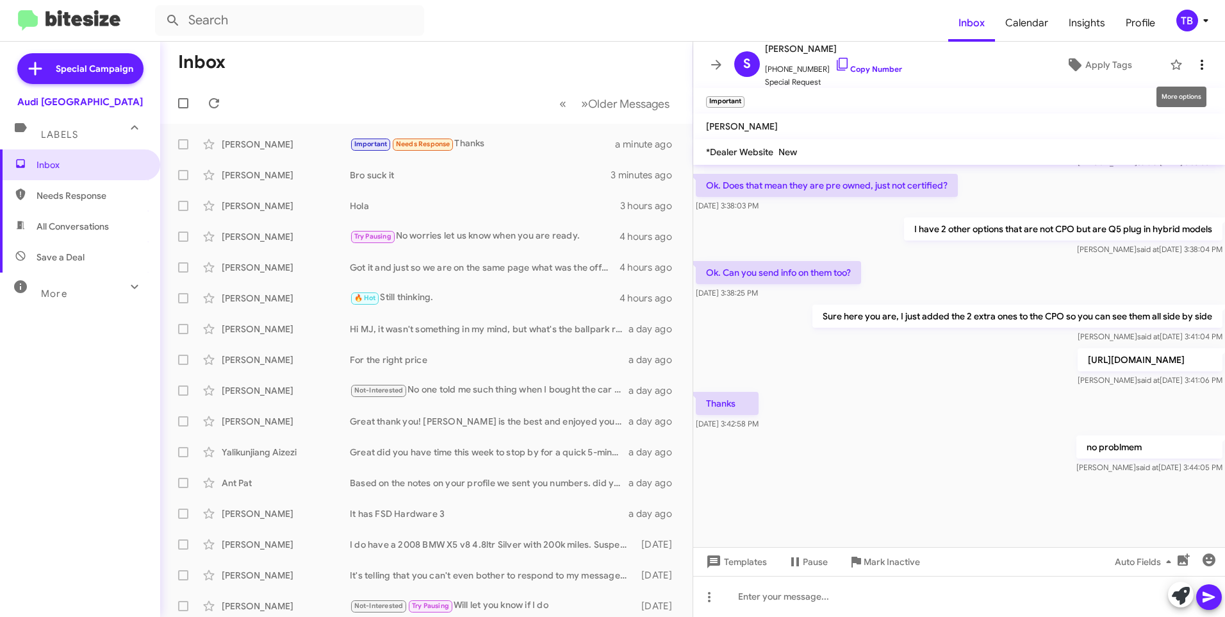
click at [1195, 66] on icon at bounding box center [1202, 64] width 15 height 15
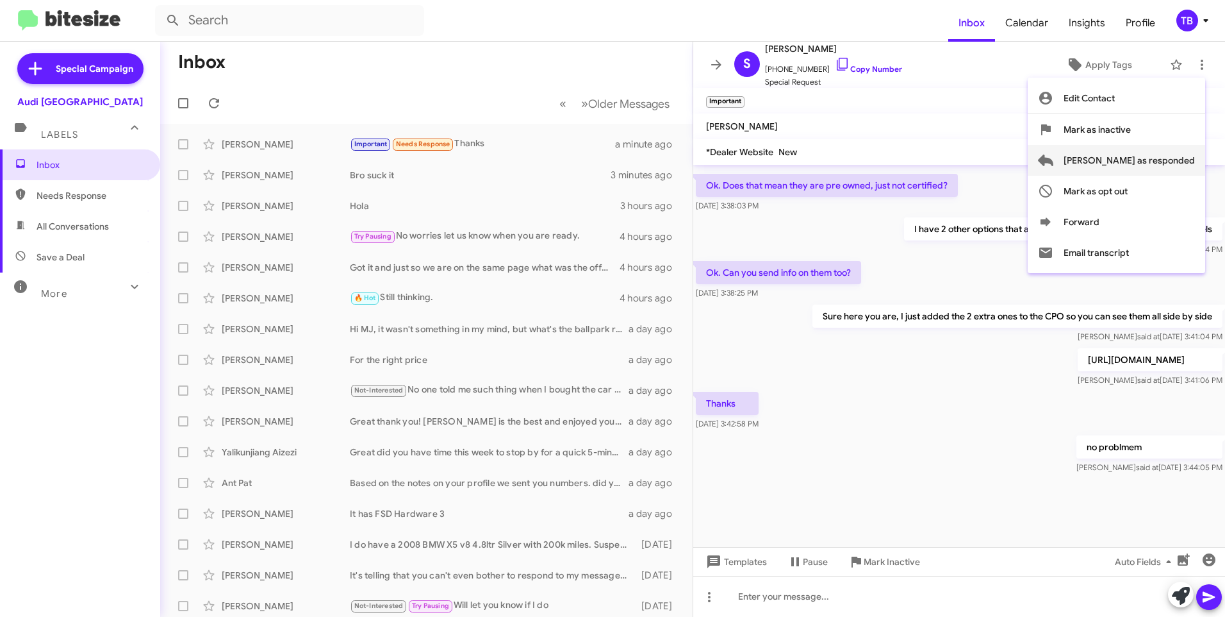
click at [1133, 167] on span "Mark as responded" at bounding box center [1129, 160] width 131 height 31
